Goal: Check status: Check status

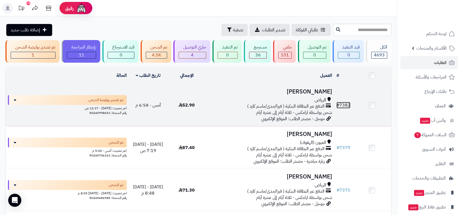
click at [342, 103] on link "# 7382" at bounding box center [343, 105] width 14 height 7
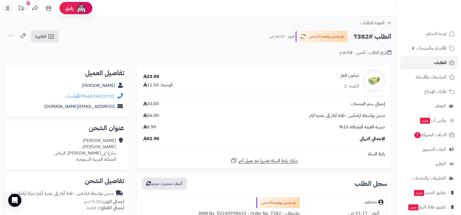
click at [440, 62] on span "الطلبات" at bounding box center [440, 63] width 13 height 8
